Goal: Information Seeking & Learning: Learn about a topic

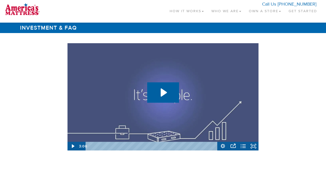
scroll to position [762, 0]
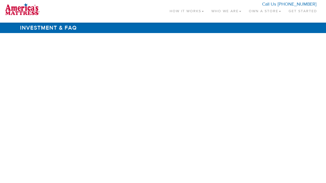
scroll to position [762, 0]
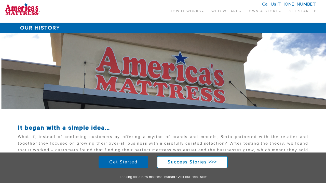
scroll to position [218, 0]
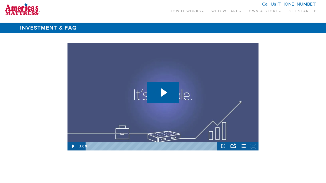
scroll to position [762, 0]
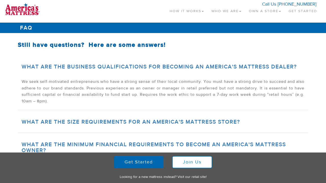
scroll to position [251, 0]
